Goal: Check status: Check status

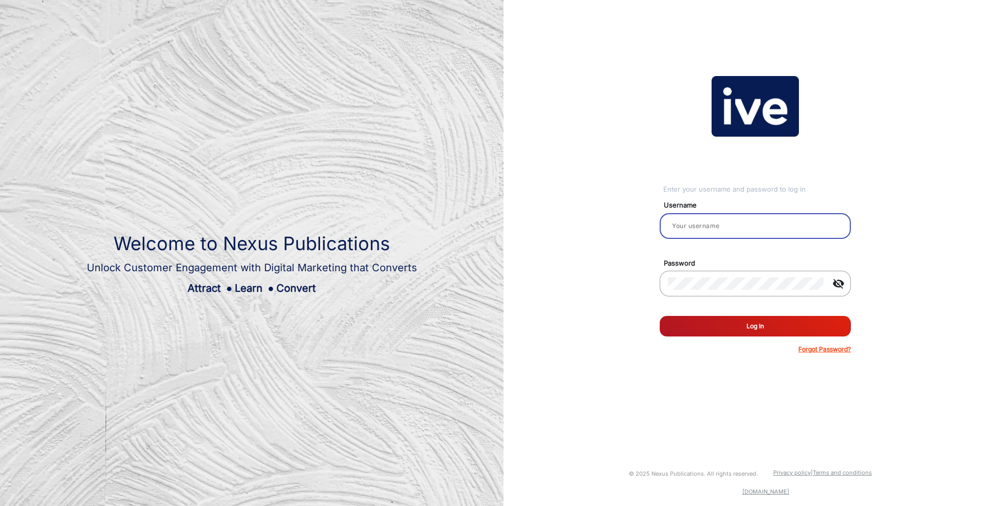
click at [714, 224] on input "email" at bounding box center [755, 226] width 175 height 12
type input "[PERSON_NAME]"
click at [770, 326] on button "Log In" at bounding box center [755, 326] width 191 height 21
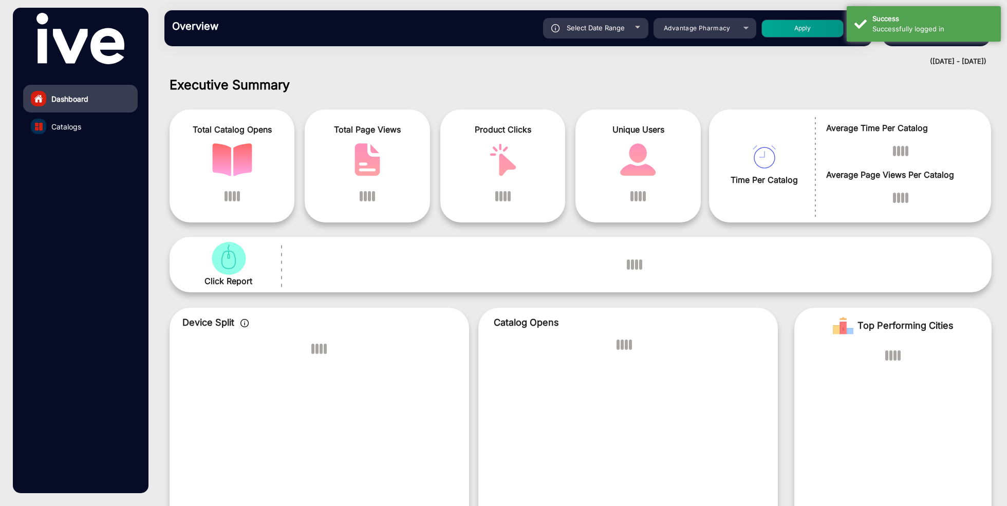
scroll to position [8, 0]
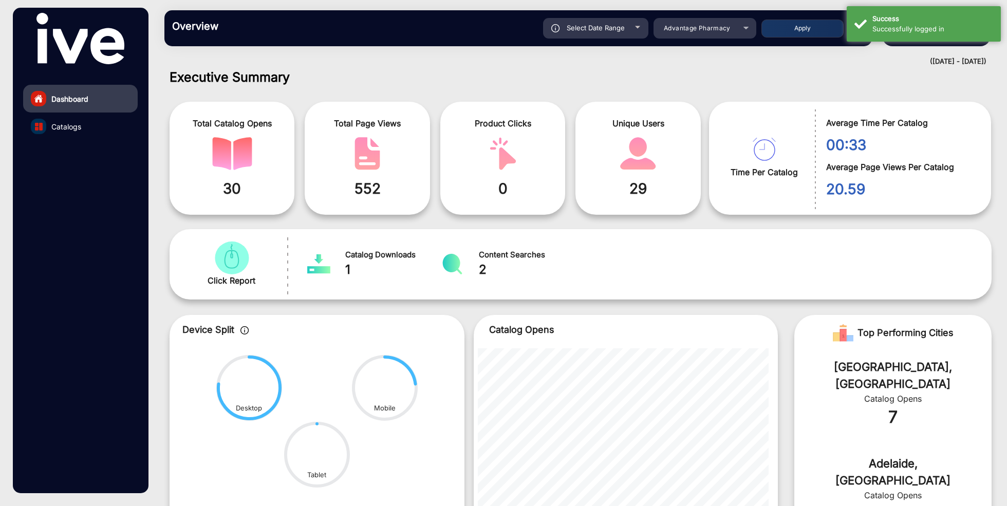
click at [610, 30] on span "Select Date Range" at bounding box center [596, 28] width 58 height 8
type input "[DATE]"
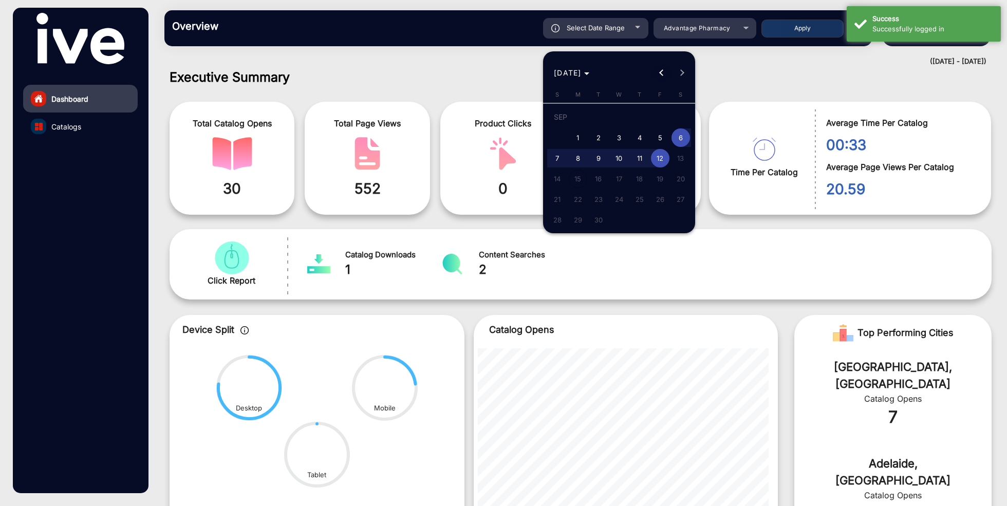
click at [661, 75] on span "Previous month" at bounding box center [662, 73] width 21 height 21
click at [660, 76] on span "Previous month" at bounding box center [662, 73] width 21 height 21
click at [600, 136] on span "1" at bounding box center [599, 137] width 19 height 19
type input "[DATE]"
click at [684, 71] on span "Next month" at bounding box center [682, 73] width 21 height 21
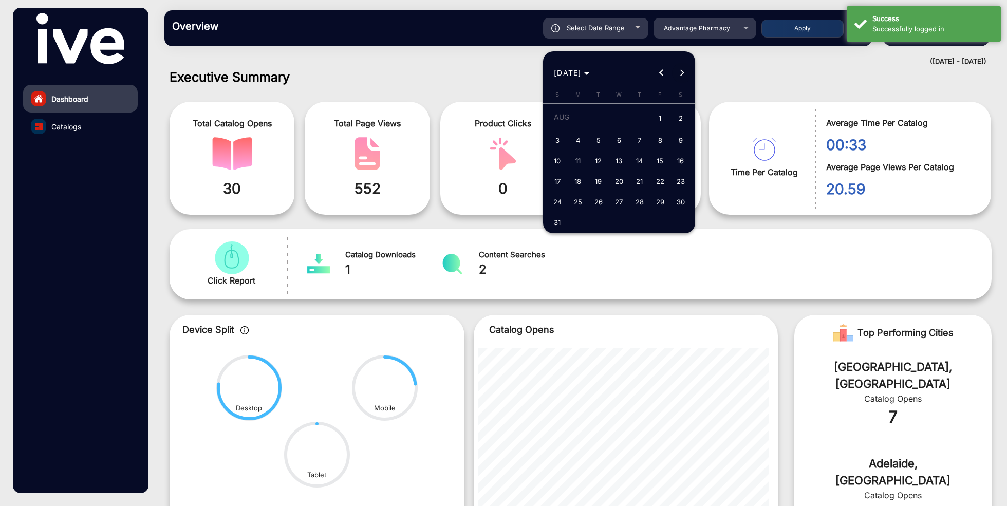
click at [684, 71] on span "Next month" at bounding box center [682, 73] width 21 height 21
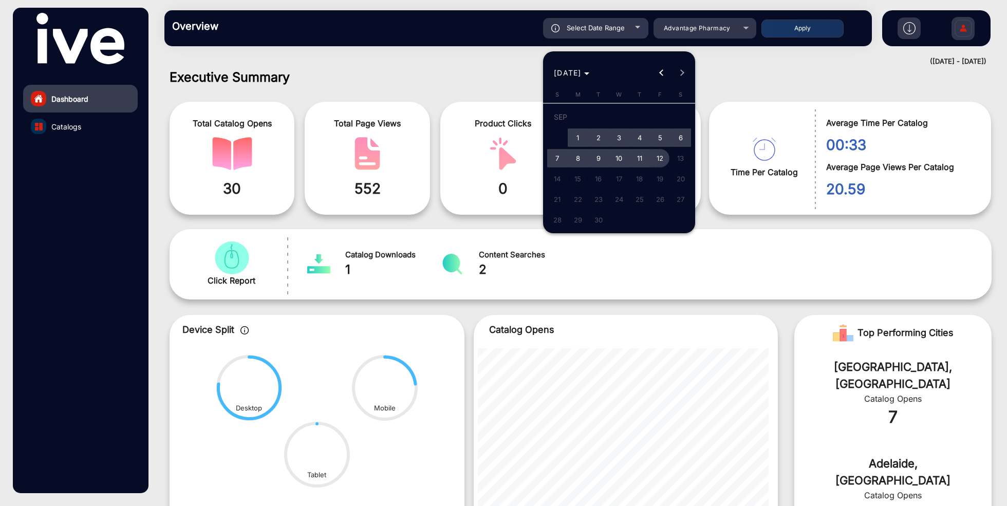
click at [662, 156] on span "12" at bounding box center [660, 158] width 19 height 19
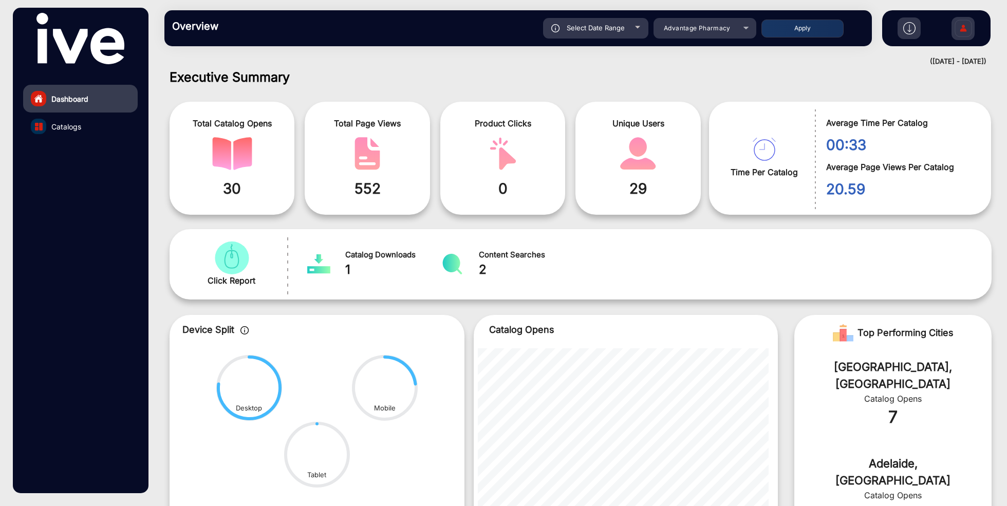
type input "[DATE]"
click at [726, 30] on span "Advantage Pharmacy" at bounding box center [697, 28] width 67 height 8
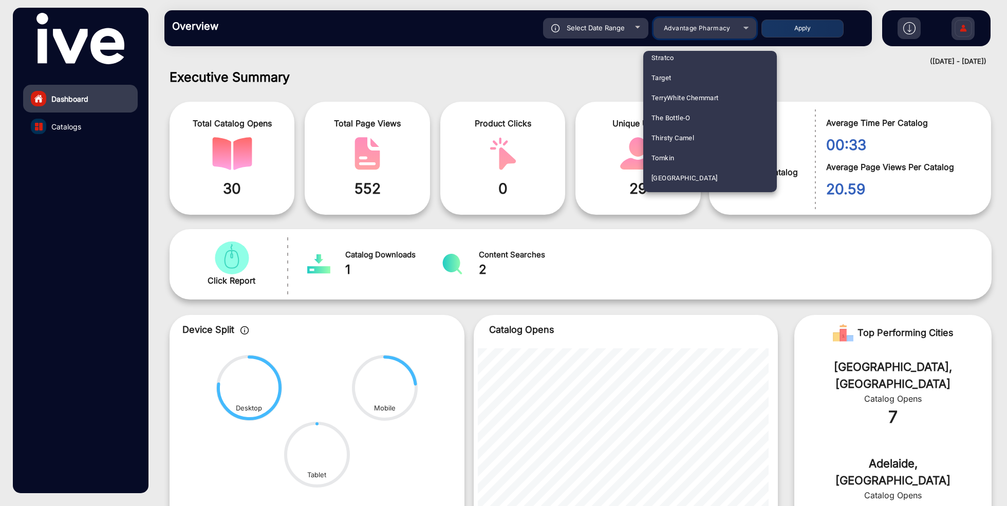
scroll to position [1806, 0]
click at [697, 123] on mat-option "The Bottle-O" at bounding box center [711, 124] width 134 height 20
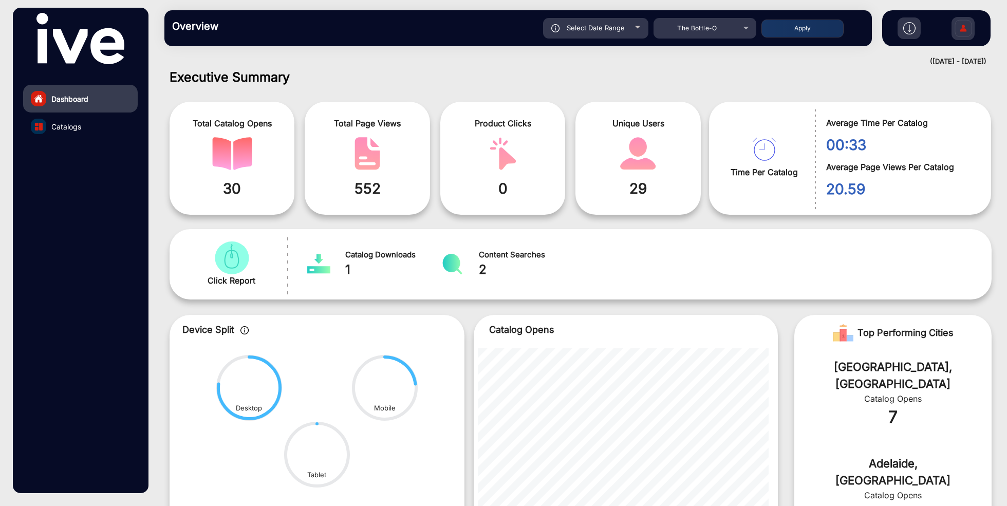
click at [799, 32] on button "Apply" at bounding box center [803, 29] width 82 height 18
type input "[DATE]"
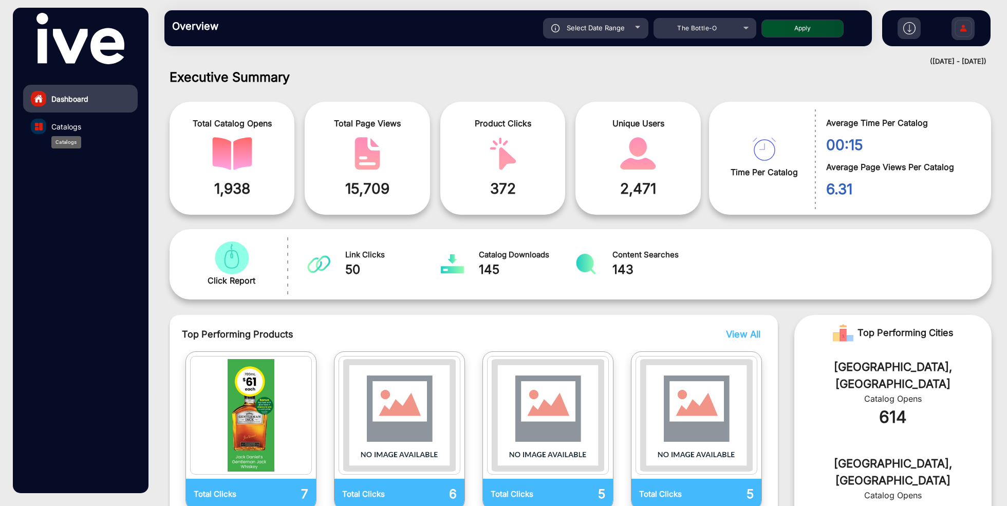
click at [65, 129] on span "Catalogs" at bounding box center [66, 126] width 30 height 11
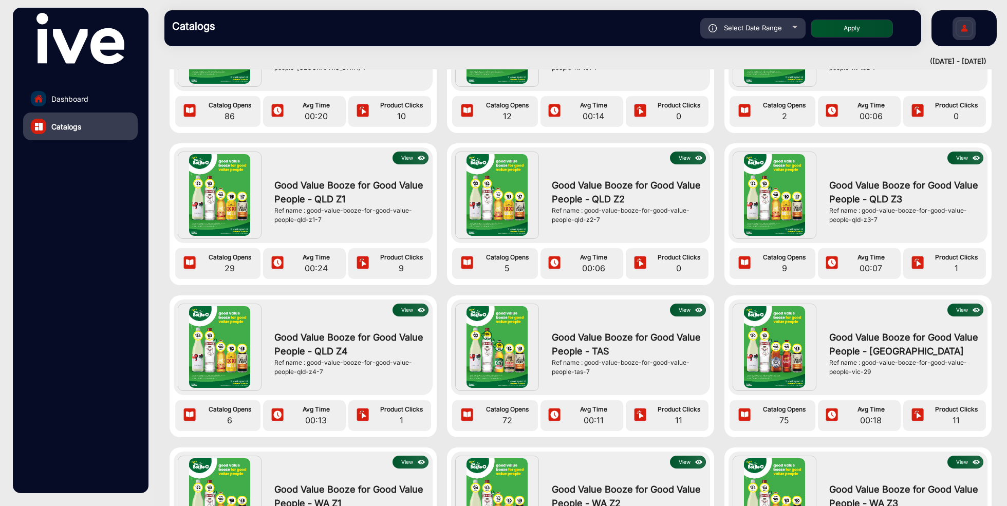
scroll to position [110, 0]
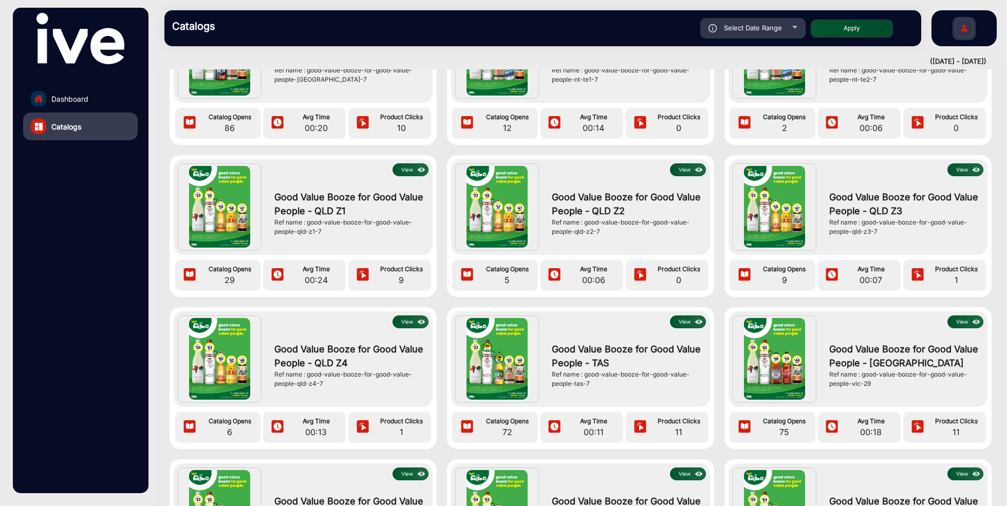
click at [780, 25] on span "Select Date Range" at bounding box center [753, 28] width 58 height 8
type input "[DATE]"
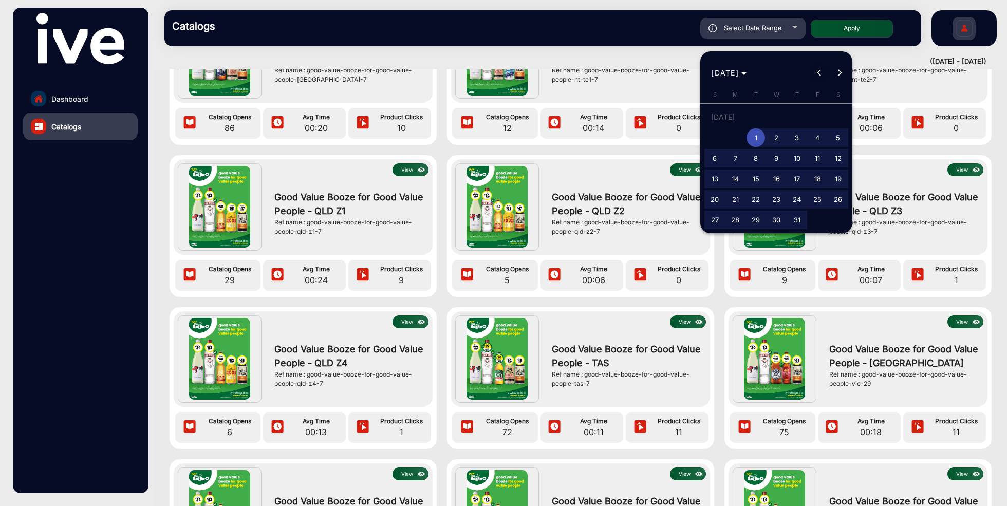
click at [818, 73] on button "Previous month" at bounding box center [819, 73] width 21 height 21
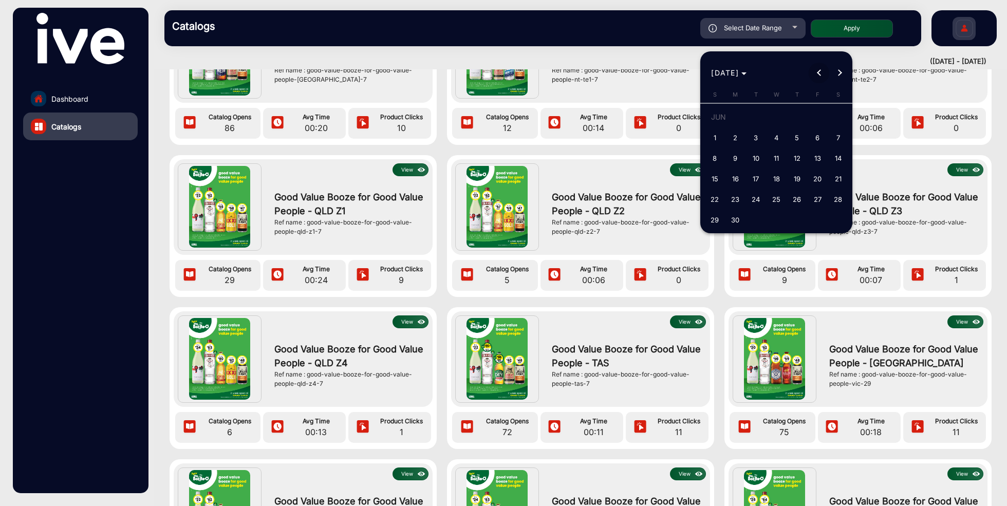
click at [818, 73] on button "Previous month" at bounding box center [819, 73] width 21 height 21
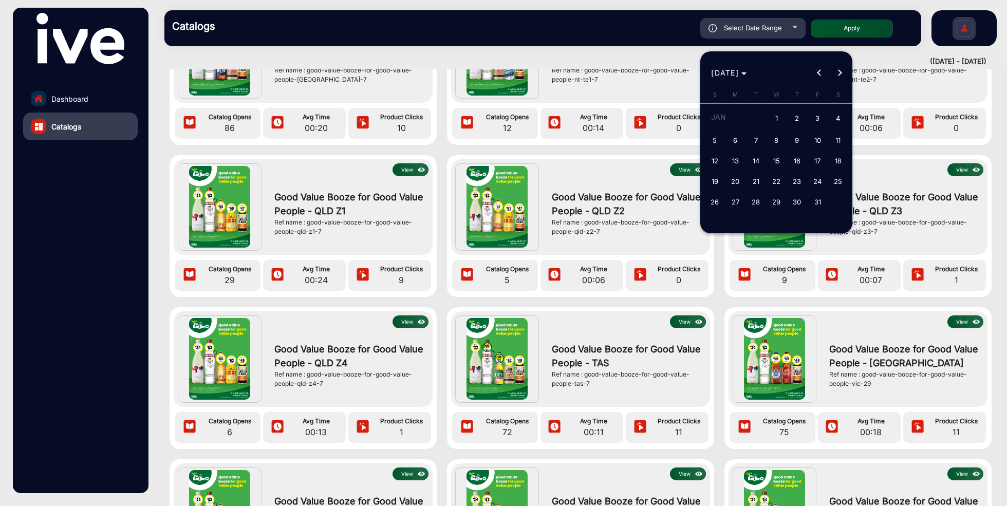
click at [841, 76] on span "Next month" at bounding box center [840, 73] width 21 height 21
click at [841, 115] on span "1" at bounding box center [838, 118] width 19 height 21
type input "[DATE]"
click at [841, 74] on span "Next month" at bounding box center [840, 73] width 21 height 21
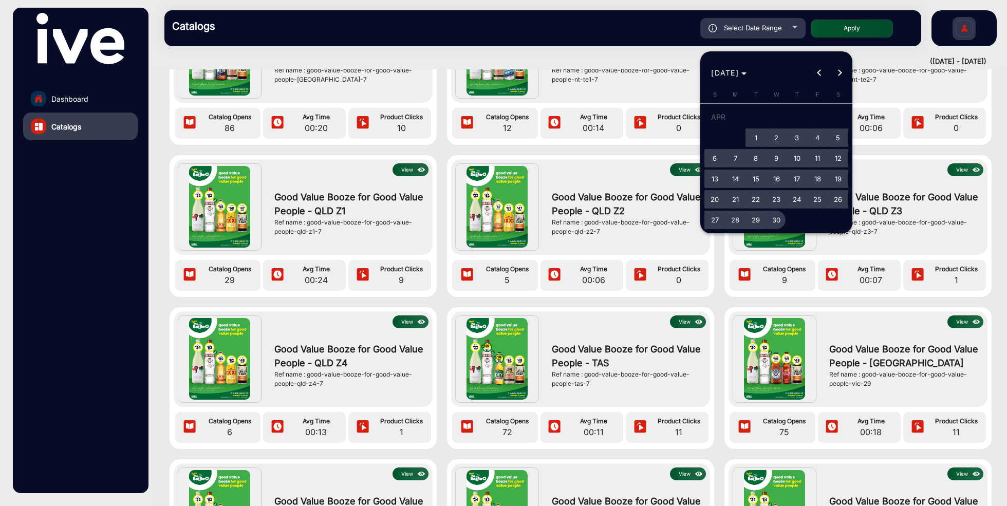
click at [777, 220] on span "30" at bounding box center [776, 220] width 19 height 19
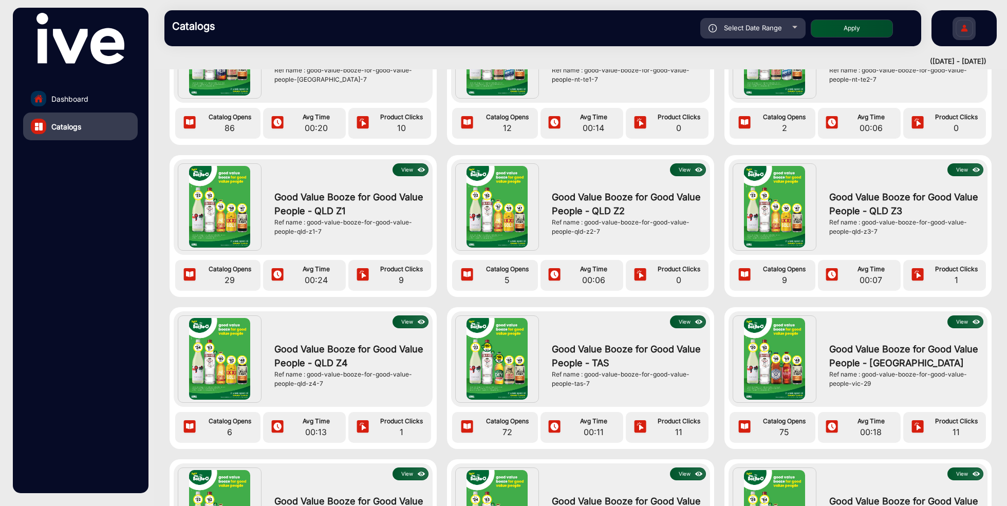
type input "[DATE]"
click at [861, 29] on button "Apply" at bounding box center [852, 29] width 82 height 18
type input "[DATE]"
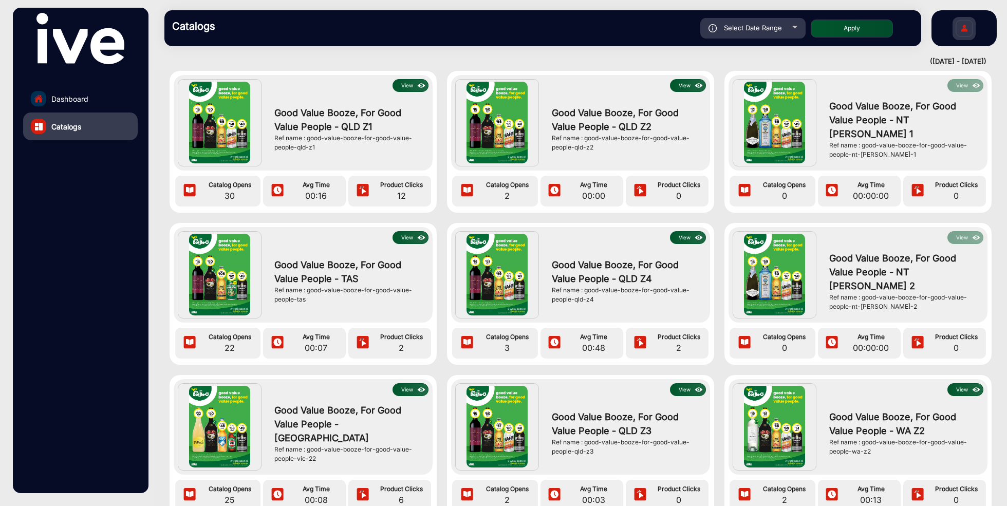
scroll to position [40, 0]
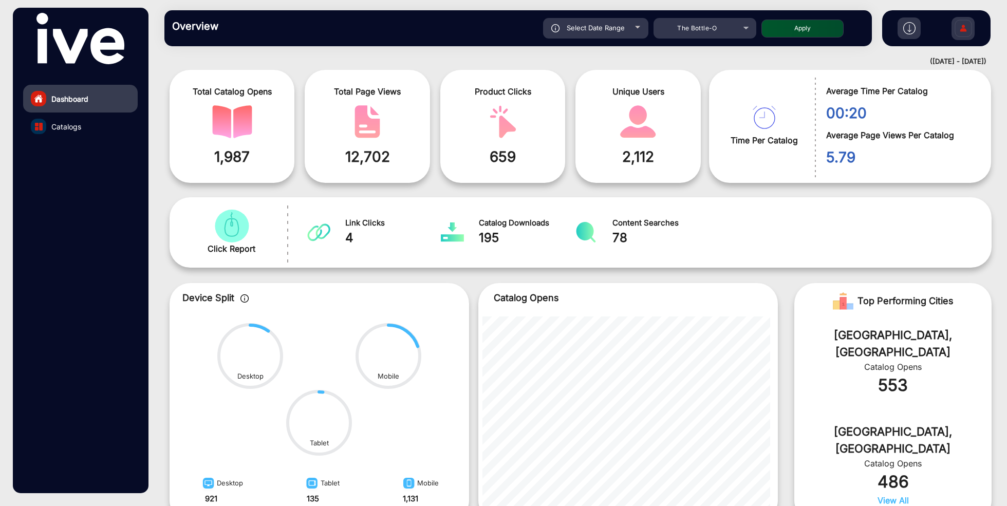
scroll to position [8, 0]
